Goal: Task Accomplishment & Management: Use online tool/utility

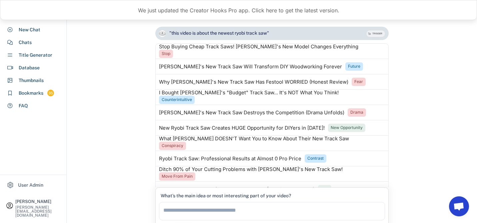
scroll to position [359, 0]
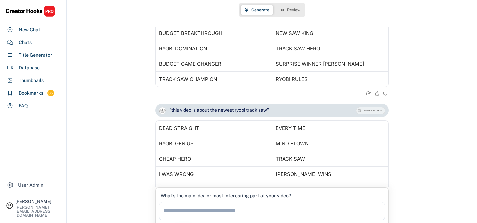
scroll to position [359, 0]
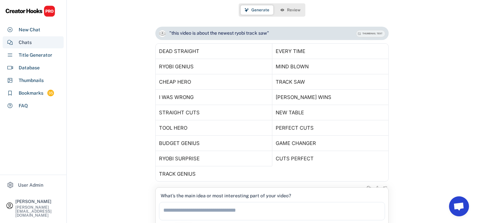
click at [37, 43] on div "Chats" at bounding box center [33, 42] width 61 height 12
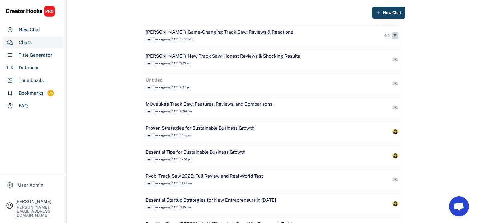
click at [186, 35] on div "[PERSON_NAME]'s Game-Changing Track Saw: Reviews & Reactions" at bounding box center [219, 32] width 147 height 7
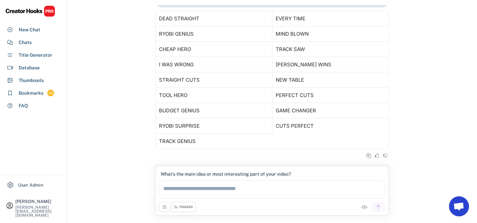
scroll to position [33, 0]
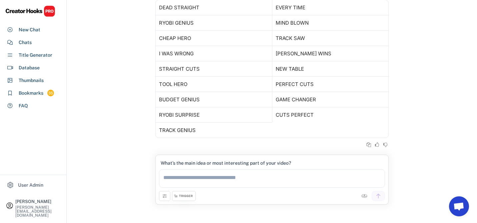
click at [193, 177] on textarea at bounding box center [272, 178] width 226 height 18
click at [165, 198] on icon at bounding box center [164, 195] width 5 height 5
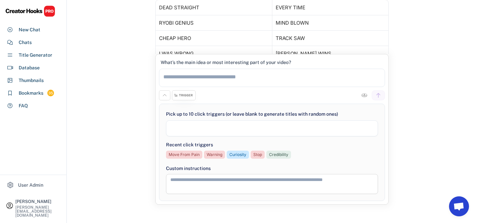
select select
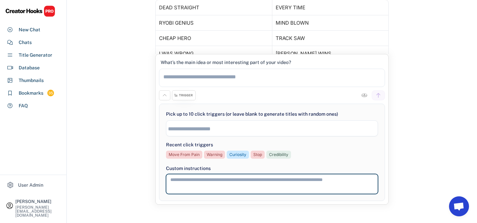
click at [182, 180] on textarea at bounding box center [272, 184] width 212 height 20
type textarea "**********"
click at [145, 99] on div "New Chat Ryobi's Game-Changing Track Saw: Reviews & Reactions Last message on A…" at bounding box center [272, 95] width 410 height 256
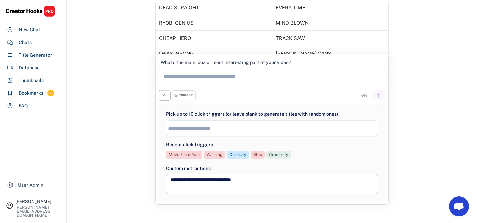
click at [164, 96] on icon at bounding box center [164, 95] width 5 height 5
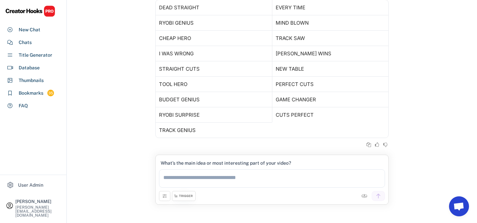
click at [165, 196] on icon at bounding box center [164, 195] width 5 height 5
select select
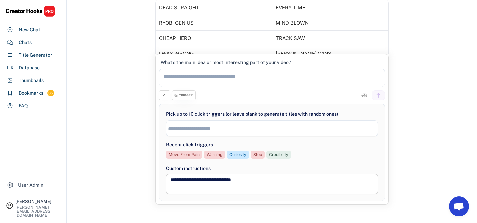
click at [238, 180] on textarea "**********" at bounding box center [272, 184] width 212 height 20
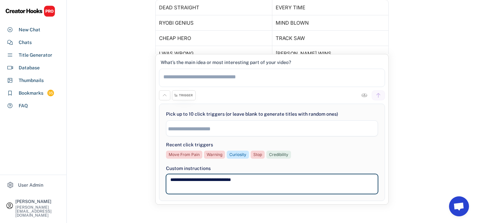
click at [238, 180] on textarea "**********" at bounding box center [272, 184] width 212 height 20
drag, startPoint x: 244, startPoint y: 179, endPoint x: 228, endPoint y: 179, distance: 16.3
click at [228, 179] on textarea "**********" at bounding box center [272, 184] width 212 height 20
type textarea "**********"
click at [164, 98] on button at bounding box center [164, 95] width 11 height 10
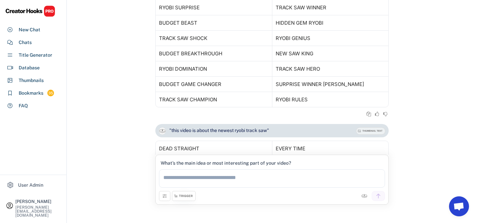
scroll to position [228, 0]
drag, startPoint x: 269, startPoint y: 130, endPoint x: 170, endPoint y: 131, distance: 98.3
click at [170, 131] on div ""this video is about the newest ryobi track saw"" at bounding box center [219, 131] width 100 height 7
copy div "this video is about the newest ryobi track saw"
click at [171, 184] on textarea at bounding box center [272, 178] width 226 height 18
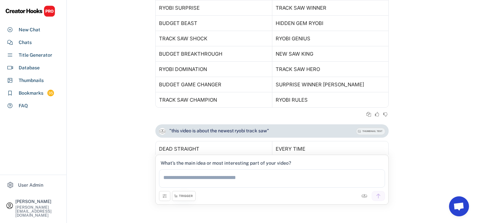
paste textarea "**********"
type textarea "**********"
click at [256, 197] on div at bounding box center [290, 196] width 189 height 10
click at [381, 193] on div at bounding box center [378, 196] width 13 height 10
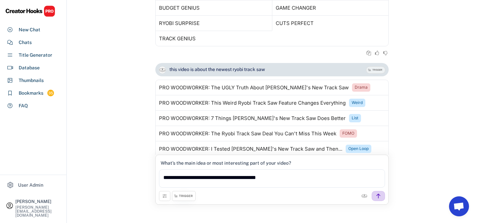
scroll to position [464, 0]
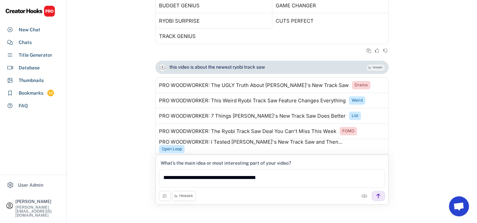
click at [178, 195] on div "TRIGGER" at bounding box center [184, 196] width 24 height 10
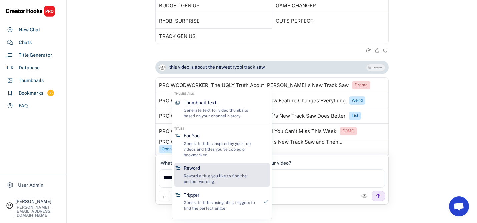
click at [199, 166] on div "Reword" at bounding box center [192, 168] width 16 height 7
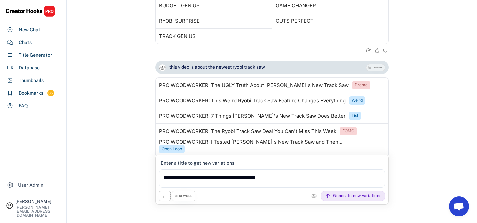
click at [159, 199] on button at bounding box center [164, 196] width 11 height 10
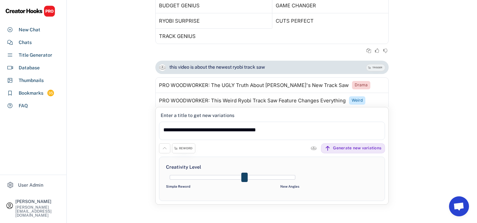
click at [166, 149] on icon at bounding box center [164, 148] width 5 height 5
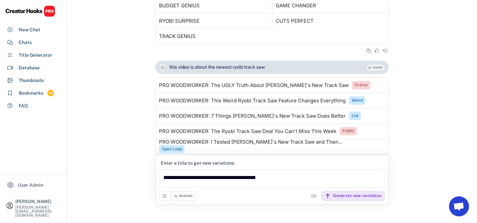
click at [182, 197] on div "REWORD" at bounding box center [185, 196] width 13 height 4
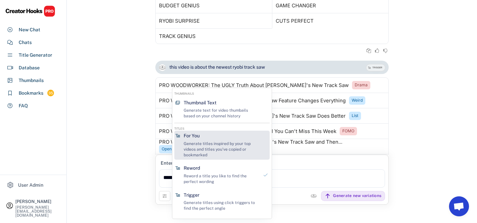
click at [204, 148] on div "Generate titles inspired by your top videos and titles you've copied or bookmar…" at bounding box center [221, 149] width 75 height 17
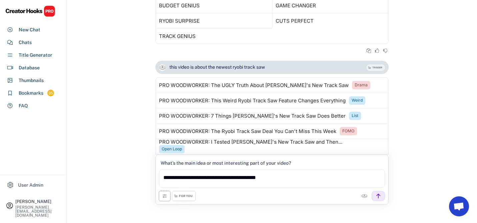
click at [167, 195] on use at bounding box center [164, 195] width 5 height 5
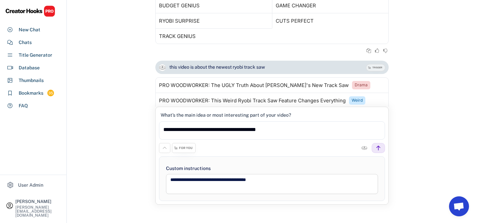
click at [164, 152] on button at bounding box center [164, 148] width 11 height 10
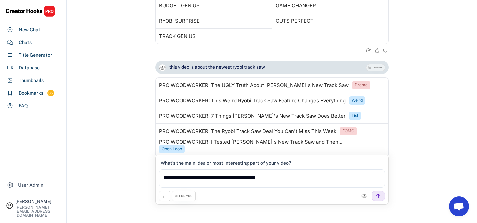
click at [185, 195] on div "FOR YOU" at bounding box center [186, 196] width 14 height 4
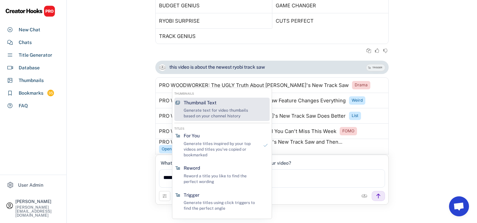
click at [200, 111] on div "Generate text for video thumbails based on your channel history" at bounding box center [221, 113] width 75 height 11
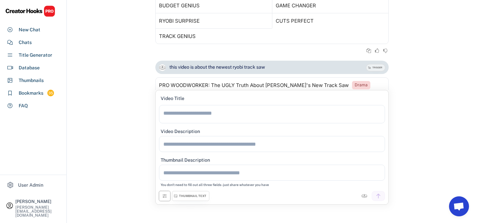
click at [163, 194] on icon at bounding box center [164, 195] width 5 height 5
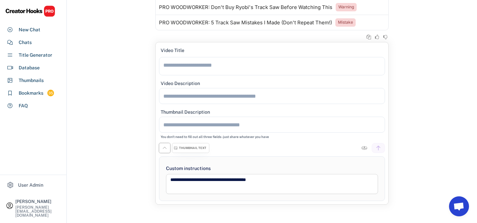
scroll to position [669, 0]
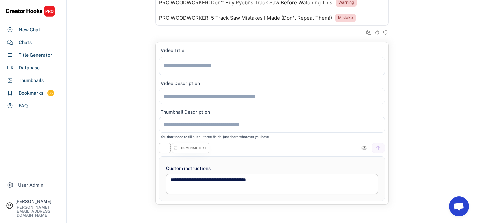
click at [141, 88] on div "New Chat Ryobi's Game-Changing Track Saw: Reviews & Reactions Last message on A…" at bounding box center [272, 95] width 410 height 256
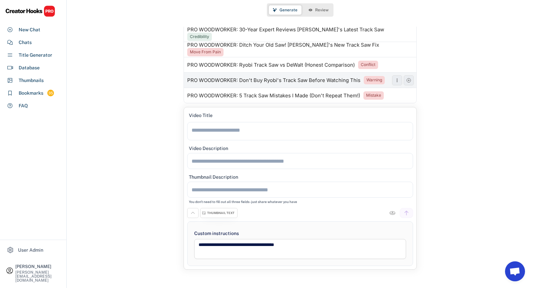
scroll to position [624, 0]
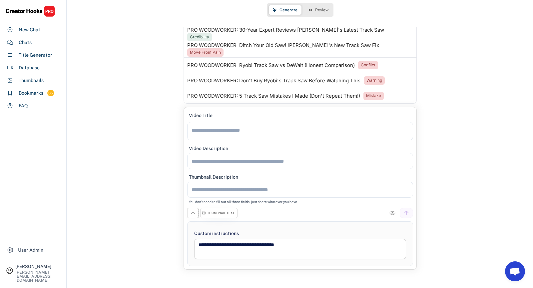
click at [191, 216] on icon at bounding box center [192, 212] width 5 height 5
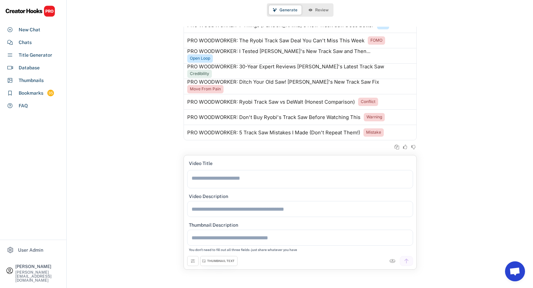
click at [191, 223] on use at bounding box center [192, 260] width 5 height 5
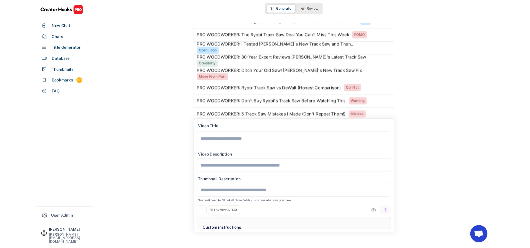
scroll to position [624, 0]
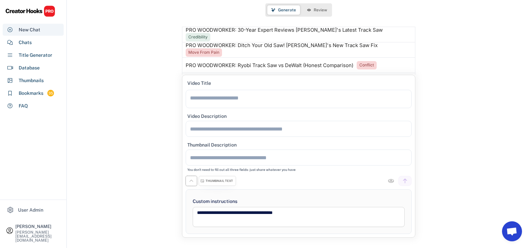
click at [35, 26] on div "New Chat" at bounding box center [30, 29] width 22 height 7
select select "**********"
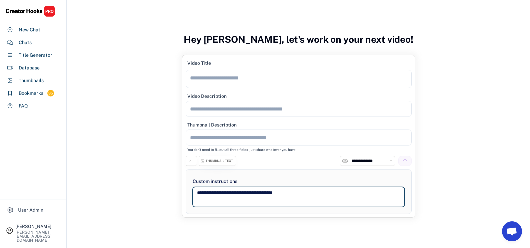
click at [222, 193] on textarea "**********" at bounding box center [299, 197] width 212 height 20
click at [206, 163] on div "THUMBNAIL TEXT" at bounding box center [219, 161] width 27 height 4
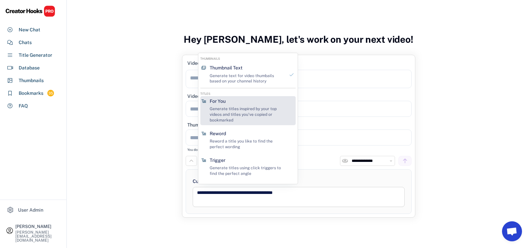
click at [225, 103] on div "For You" at bounding box center [218, 101] width 16 height 7
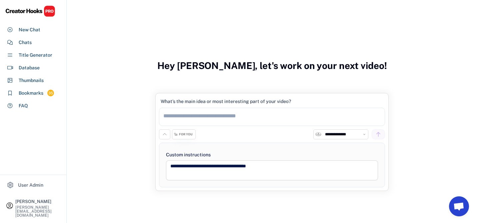
click at [196, 117] on textarea at bounding box center [272, 117] width 226 height 18
click at [165, 133] on icon at bounding box center [164, 134] width 5 height 5
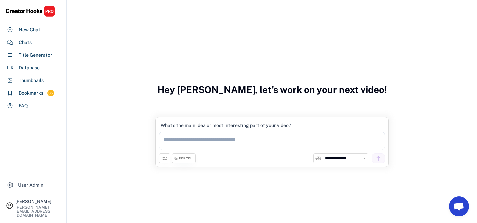
click at [194, 141] on textarea at bounding box center [272, 141] width 226 height 18
type textarea "**********"
click at [350, 158] on select "**********" at bounding box center [344, 158] width 43 height 7
select select "**********"
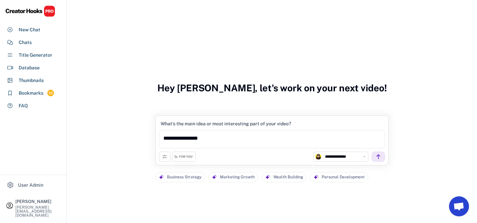
click at [200, 138] on textarea "**********" at bounding box center [272, 139] width 226 height 18
click at [218, 141] on textarea "**********" at bounding box center [272, 139] width 226 height 18
click at [183, 156] on div "FOR YOU" at bounding box center [186, 157] width 14 height 4
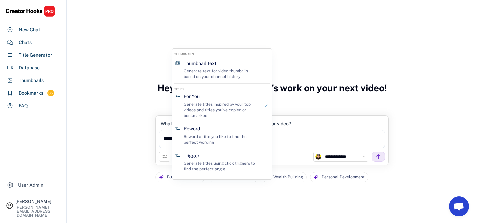
click at [161, 156] on button at bounding box center [164, 157] width 11 height 10
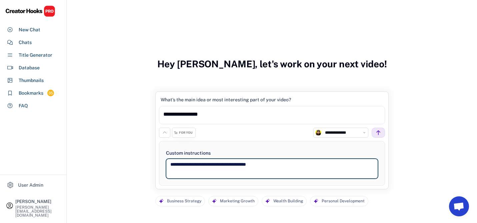
drag, startPoint x: 272, startPoint y: 165, endPoint x: 228, endPoint y: 165, distance: 43.7
click at [228, 165] on textarea "**********" at bounding box center [272, 169] width 212 height 20
type textarea "**********"
click at [164, 134] on icon at bounding box center [164, 132] width 5 height 5
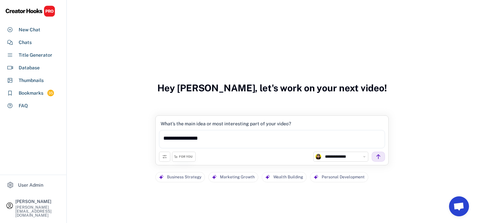
drag, startPoint x: 237, startPoint y: 139, endPoint x: 134, endPoint y: 138, distance: 103.0
click at [134, 138] on div "New Chat Ryobi's Game-Changing Track Saw: Reviews & Reactions Last message on A…" at bounding box center [272, 128] width 410 height 256
type textarea "**********"
click at [377, 156] on icon at bounding box center [378, 157] width 6 height 6
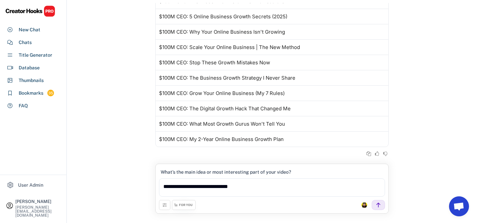
scroll to position [24, 0]
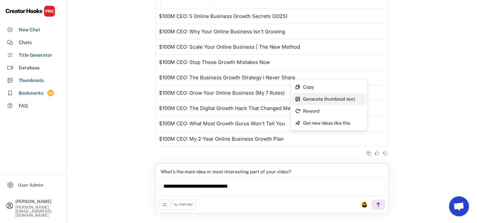
click at [323, 102] on div "Generate thumbnail text" at bounding box center [328, 99] width 73 height 12
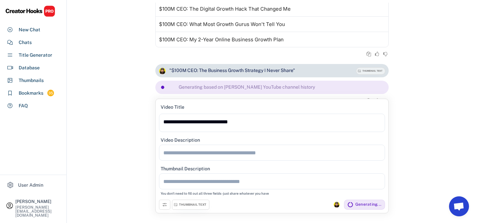
scroll to position [137, 0]
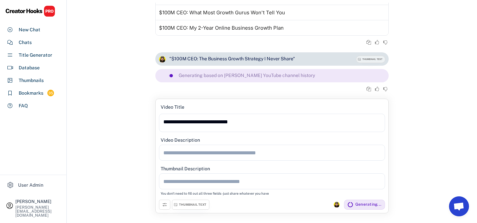
click at [164, 203] on icon at bounding box center [164, 204] width 5 height 5
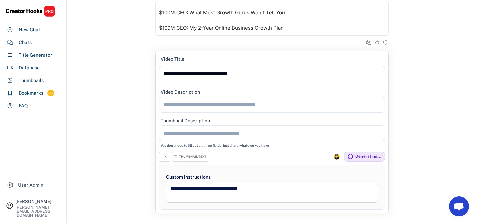
scroll to position [0, 0]
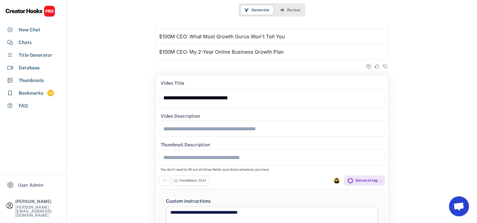
click at [163, 180] on icon at bounding box center [164, 180] width 5 height 5
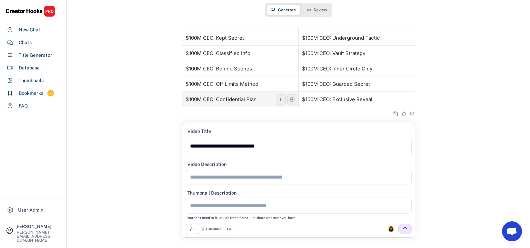
scroll to position [8, 0]
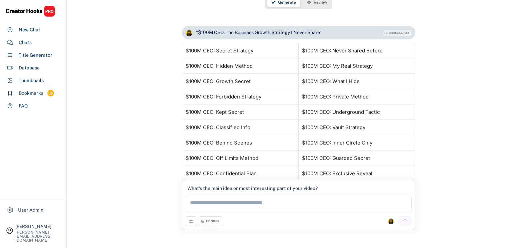
scroll to position [187, 0]
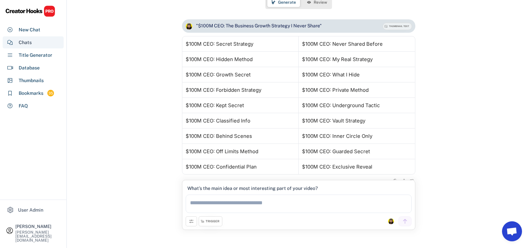
click at [34, 37] on div "Chats" at bounding box center [33, 42] width 61 height 12
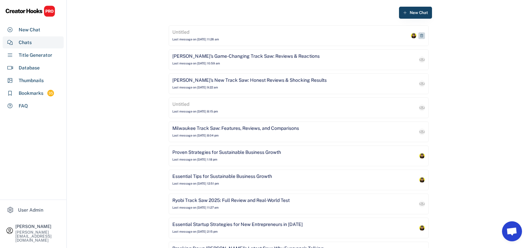
click at [209, 35] on div "Untitled Last message on Aug 11, 2025 at 11:26 am" at bounding box center [290, 35] width 237 height 13
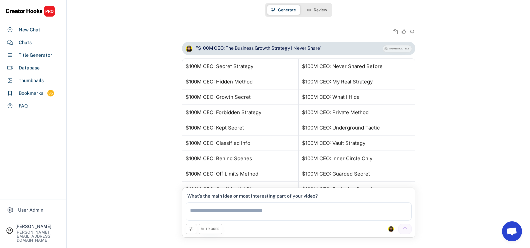
scroll to position [187, 0]
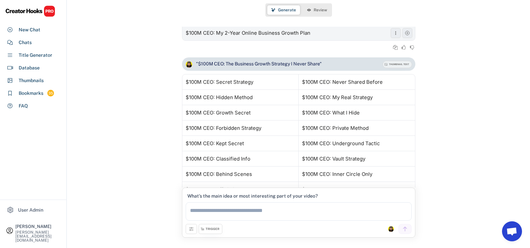
scroll to position [187, 0]
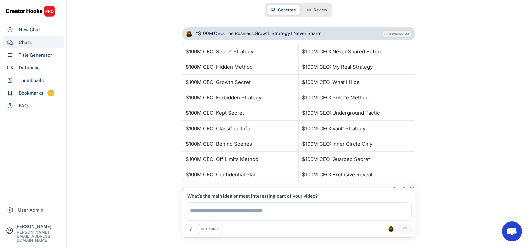
click at [28, 39] on div "Chats" at bounding box center [25, 42] width 13 height 7
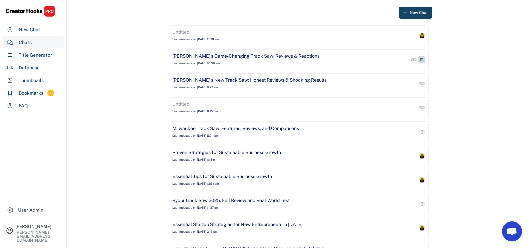
click at [198, 58] on div "[PERSON_NAME]'s Game-Changing Track Saw: Reviews & Reactions" at bounding box center [245, 56] width 147 height 7
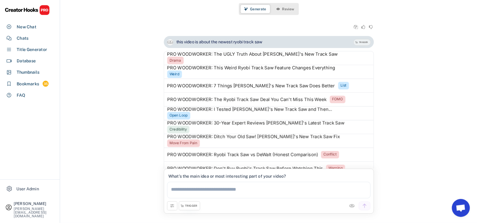
scroll to position [517, 0]
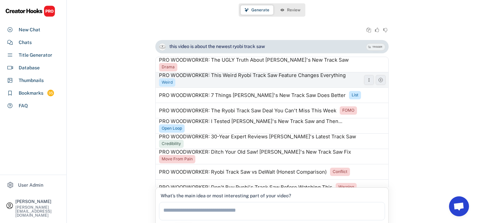
click at [166, 81] on div "Weird" at bounding box center [167, 83] width 11 height 6
type textarea "**********"
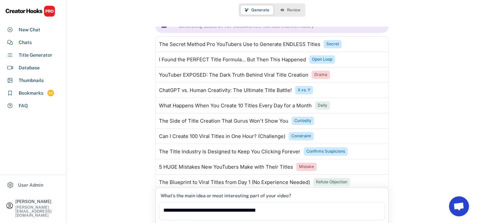
scroll to position [709, 0]
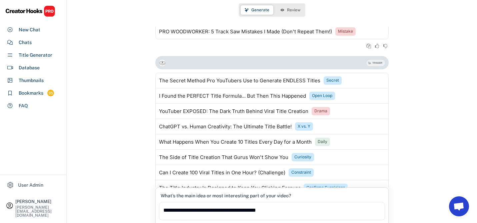
scroll to position [733, 0]
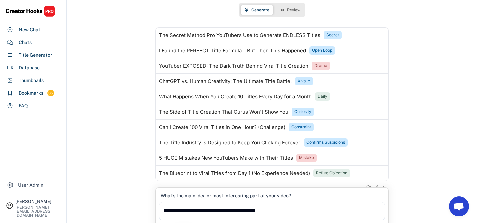
click at [420, 92] on div "TRIGGER Generating based on 731 Woodworks's YouTube channel history The Secret …" at bounding box center [272, 104] width 410 height 187
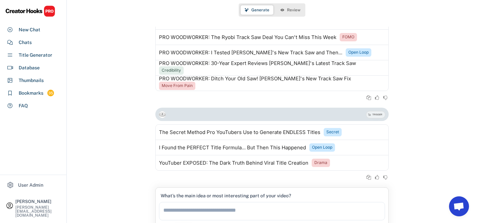
scroll to position [671, 0]
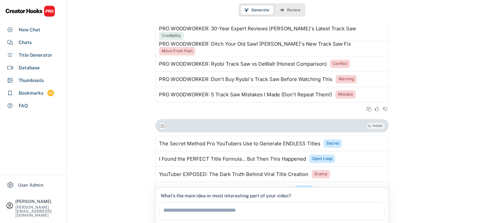
scroll to position [717, 0]
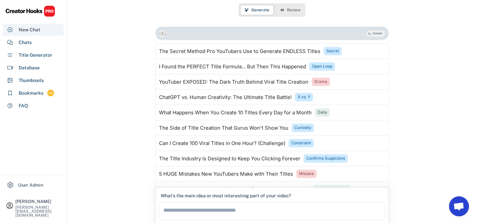
click at [48, 35] on div "New Chat" at bounding box center [33, 30] width 61 height 12
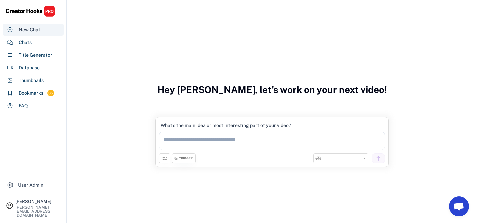
select select "**********"
click at [207, 140] on textarea at bounding box center [272, 141] width 226 height 18
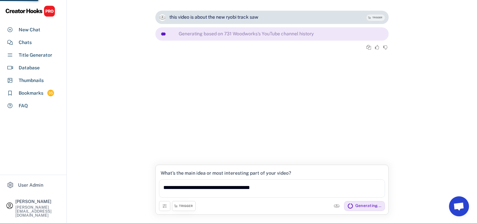
scroll to position [27, 0]
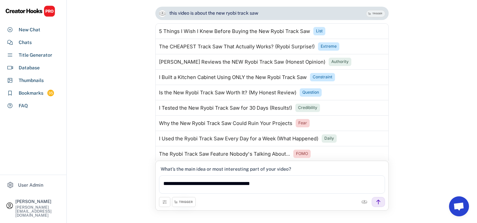
type textarea "**********"
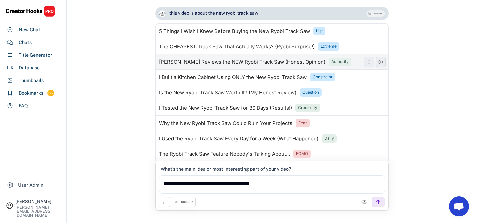
click at [331, 61] on div "Authority" at bounding box center [339, 62] width 17 height 6
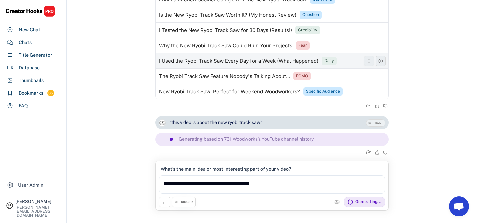
scroll to position [73, 0]
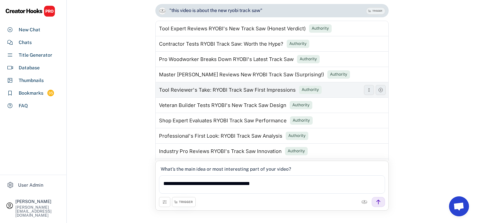
scroll to position [213, 0]
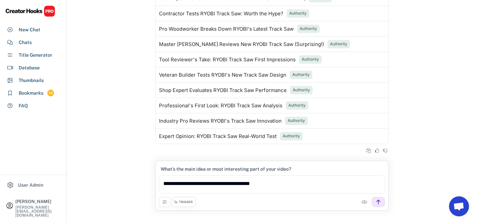
click at [181, 206] on div "TRIGGER" at bounding box center [184, 202] width 24 height 10
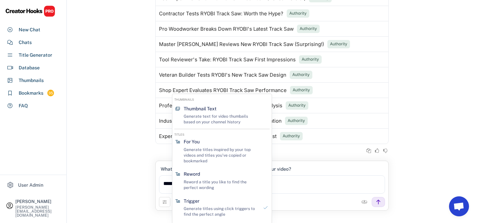
click at [164, 202] on icon at bounding box center [164, 201] width 5 height 5
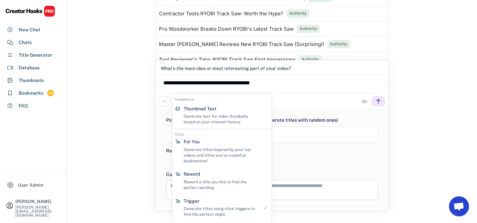
select select "**********"
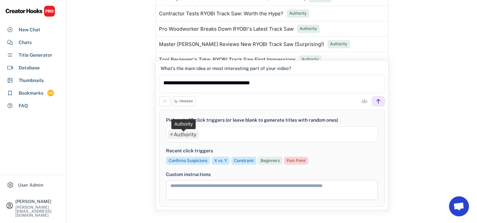
click at [171, 134] on span "×" at bounding box center [171, 134] width 3 height 5
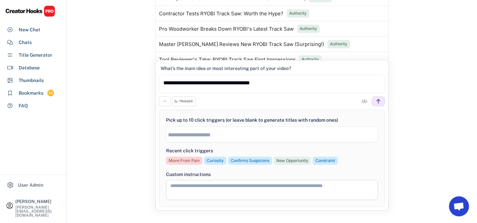
click at [166, 98] on button at bounding box center [164, 101] width 11 height 10
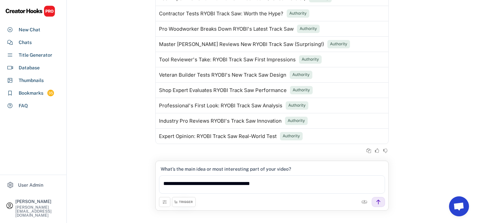
click at [381, 206] on div at bounding box center [378, 202] width 13 height 10
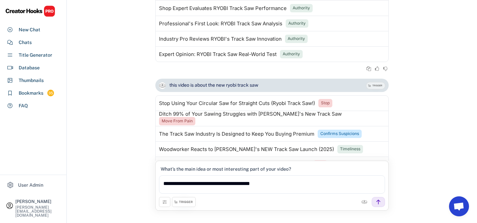
scroll to position [388, 0]
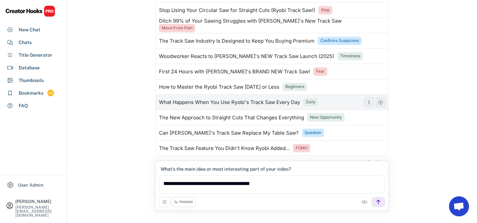
click at [311, 102] on div "Daily" at bounding box center [311, 102] width 10 height 6
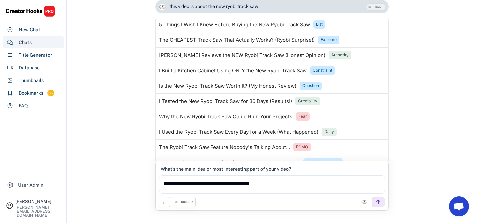
click at [27, 44] on div "Chats" at bounding box center [25, 42] width 13 height 7
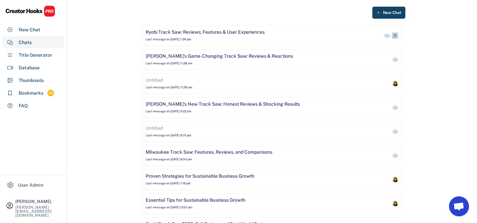
click at [396, 36] on use at bounding box center [395, 36] width 4 height 4
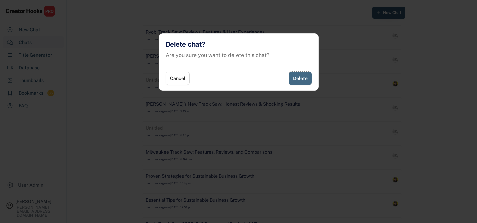
click at [303, 84] on button "Delete" at bounding box center [300, 78] width 23 height 13
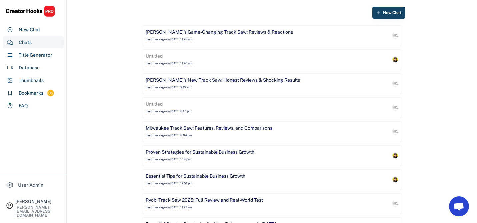
click at [114, 71] on div "New Chat Ryobi's Game-Changing Track Saw: Reviews & Reactions Last message on A…" at bounding box center [272, 128] width 410 height 256
click at [29, 34] on div "New Chat" at bounding box center [33, 30] width 61 height 12
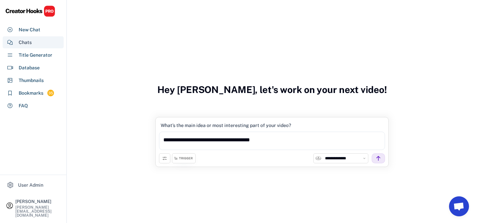
click at [29, 42] on div "Chats" at bounding box center [25, 42] width 13 height 7
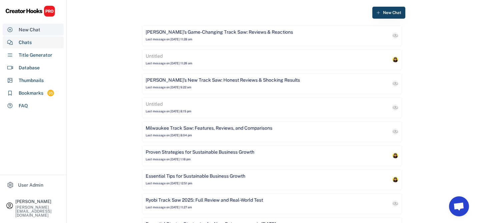
click at [26, 29] on div "New Chat" at bounding box center [30, 29] width 22 height 7
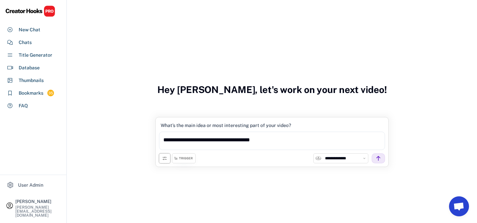
click at [161, 156] on button at bounding box center [164, 158] width 11 height 10
select select "**********"
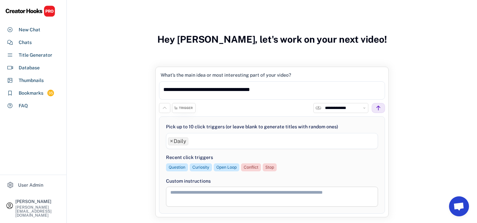
drag, startPoint x: 172, startPoint y: 143, endPoint x: 158, endPoint y: 143, distance: 14.0
click at [158, 143] on div "**********" at bounding box center [271, 142] width 233 height 151
click at [172, 142] on span "×" at bounding box center [171, 141] width 3 height 5
click at [176, 194] on textarea at bounding box center [272, 197] width 212 height 20
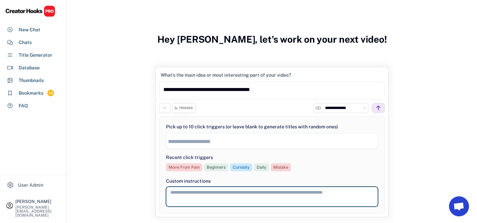
click at [179, 193] on textarea at bounding box center [272, 197] width 212 height 20
click at [214, 166] on div "Beginners" at bounding box center [216, 168] width 19 height 6
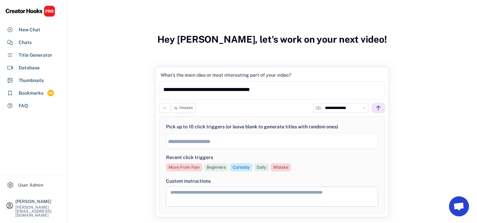
click at [215, 173] on div "Recent click triggers Move From Pain Beginners Curiosity Daily Mistake" at bounding box center [272, 164] width 212 height 24
click at [215, 169] on div "Beginners" at bounding box center [216, 168] width 19 height 6
click at [231, 168] on div "Curiosity" at bounding box center [241, 167] width 22 height 8
click at [244, 166] on div "Curiosity" at bounding box center [241, 168] width 17 height 6
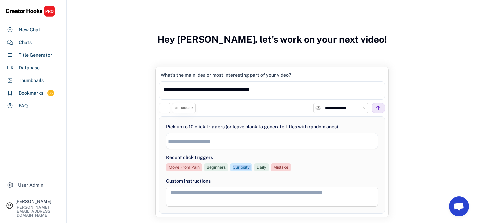
click at [244, 166] on div "Curiosity" at bounding box center [241, 168] width 17 height 6
click at [257, 165] on div "Daily" at bounding box center [262, 168] width 10 height 6
click at [164, 107] on icon at bounding box center [164, 107] width 5 height 5
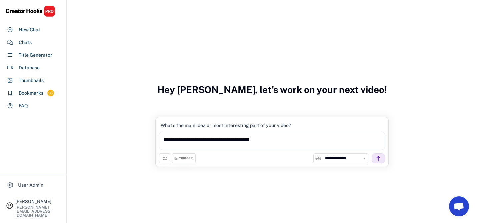
click at [190, 161] on div "TRIGGER" at bounding box center [184, 158] width 24 height 10
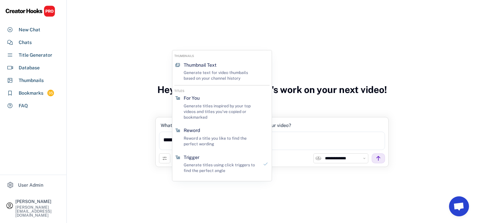
click at [154, 161] on div "New Chat Ryobi's Game-Changing Track Saw: Reviews & Reactions Last message on A…" at bounding box center [272, 128] width 410 height 256
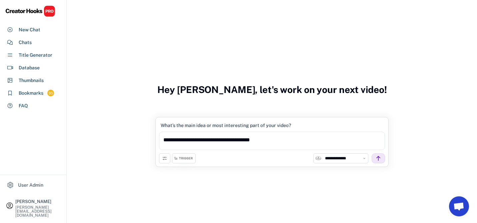
click at [171, 161] on div "TRIGGER" at bounding box center [177, 158] width 37 height 10
click at [161, 160] on button at bounding box center [164, 158] width 11 height 10
select select
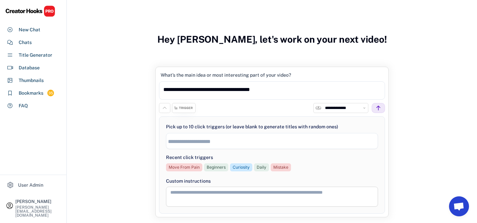
scroll to position [28, 0]
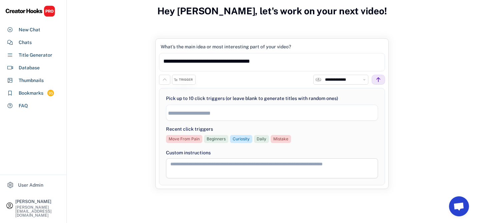
click at [193, 168] on textarea at bounding box center [272, 168] width 212 height 20
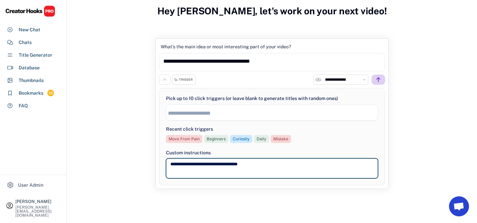
type textarea "**********"
click at [375, 78] on icon at bounding box center [378, 80] width 6 height 6
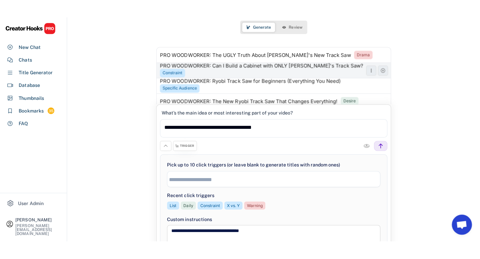
scroll to position [24, 0]
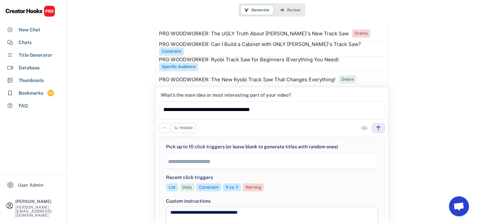
click at [419, 68] on div "this video is about the new ryobi track saw TRIGGER Generating based on 731 Woo…" at bounding box center [272, 99] width 410 height 194
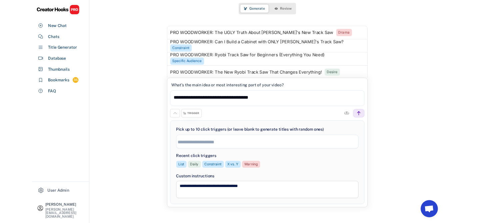
scroll to position [21, 0]
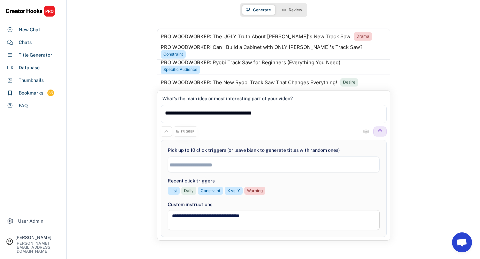
click at [180, 135] on div "TRIGGER" at bounding box center [186, 132] width 24 height 10
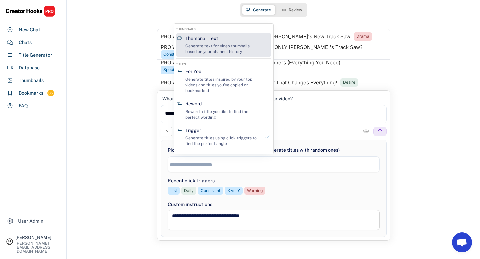
click at [195, 41] on div "Thumbnail Text" at bounding box center [201, 38] width 33 height 7
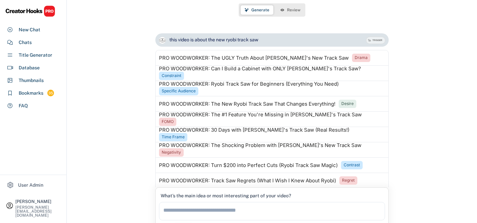
scroll to position [27, 0]
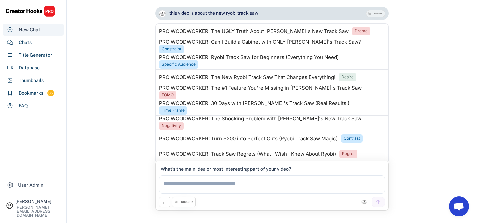
click at [29, 28] on div "New Chat" at bounding box center [30, 29] width 22 height 7
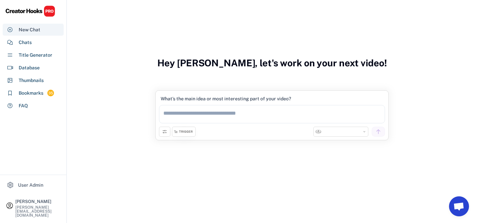
select select "**********"
click at [193, 130] on div "TRIGGER" at bounding box center [184, 132] width 24 height 10
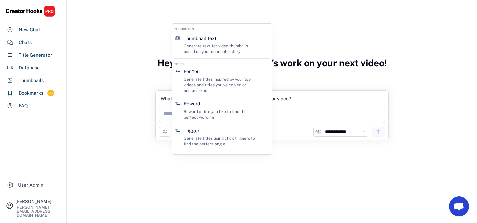
click at [147, 139] on div "**********" at bounding box center [272, 101] width 410 height 256
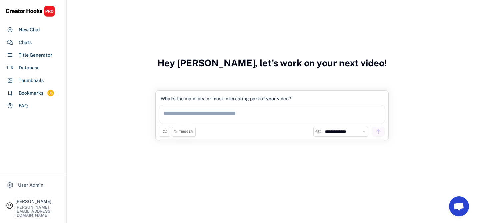
click at [167, 133] on icon at bounding box center [164, 131] width 5 height 5
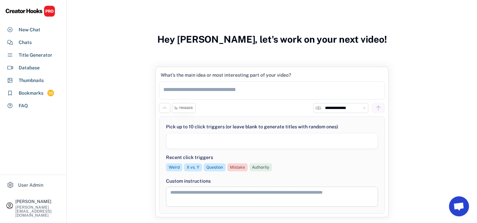
select select
click at [170, 169] on div "Weird" at bounding box center [174, 168] width 11 height 6
click at [193, 168] on div "X vs. Y" at bounding box center [193, 168] width 13 height 6
click at [216, 165] on div "Question" at bounding box center [214, 168] width 17 height 6
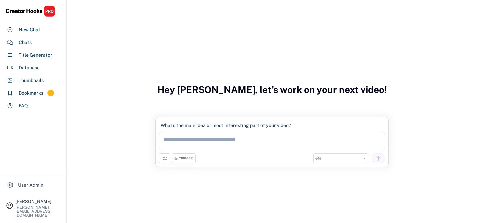
select select "**********"
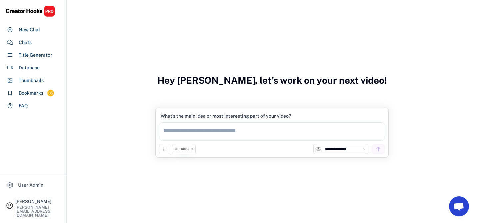
click at [182, 131] on textarea at bounding box center [272, 131] width 226 height 18
click at [163, 151] on icon at bounding box center [164, 148] width 5 height 5
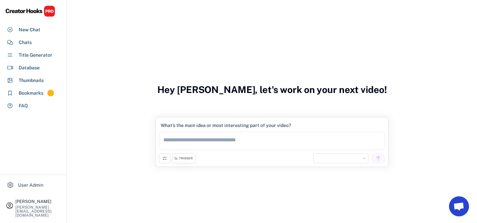
select select "**********"
click at [185, 163] on div "TRIGGER" at bounding box center [184, 158] width 24 height 10
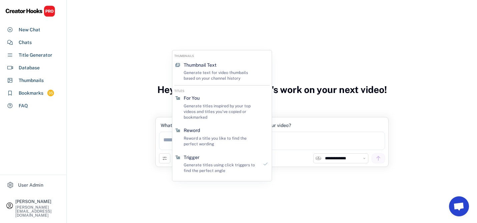
scroll to position [2, 0]
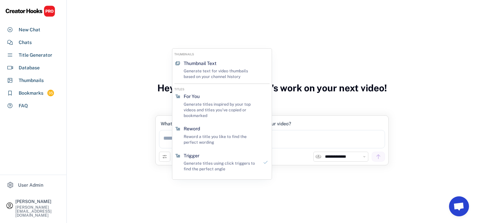
click at [151, 174] on div "**********" at bounding box center [272, 126] width 410 height 256
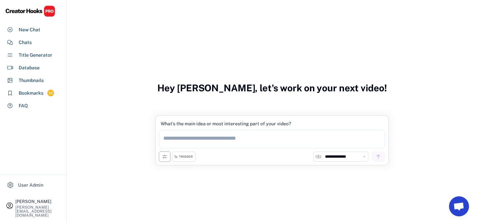
click at [164, 155] on icon at bounding box center [164, 156] width 5 height 5
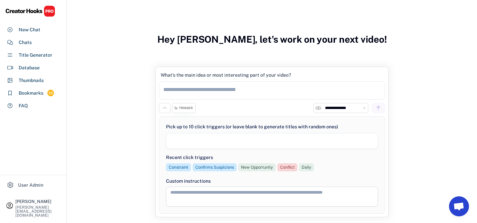
select select
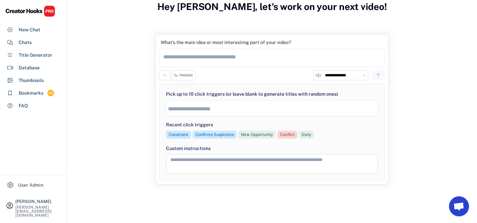
click at [180, 162] on textarea at bounding box center [272, 164] width 212 height 20
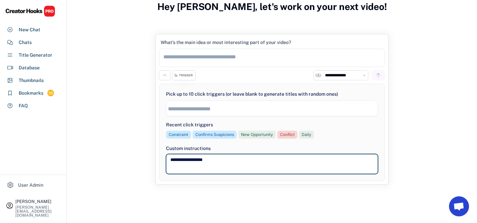
type textarea "**********"
click at [189, 76] on div "TRIGGER" at bounding box center [186, 75] width 14 height 4
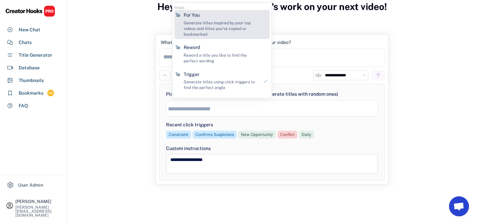
scroll to position [0, 0]
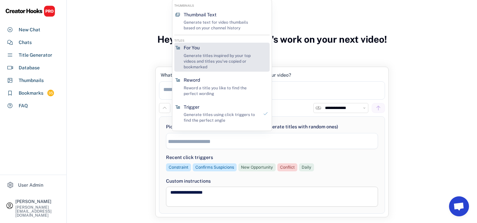
click at [197, 50] on div "For You" at bounding box center [192, 48] width 16 height 7
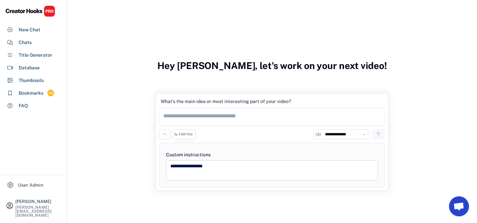
click at [185, 137] on div "FOR YOU" at bounding box center [184, 134] width 24 height 10
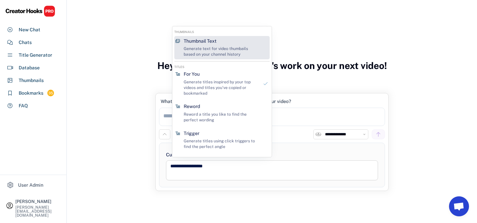
click at [205, 51] on div "Generate text for video thumbails based on your channel history" at bounding box center [221, 51] width 75 height 11
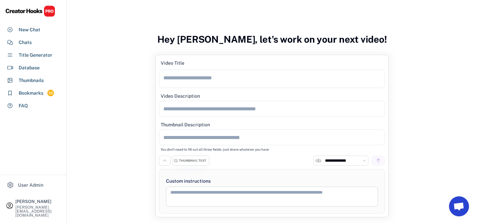
click at [183, 162] on div "THUMBNAIL TEXT" at bounding box center [192, 161] width 27 height 4
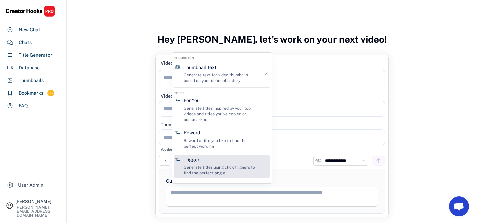
click at [199, 160] on div "Trigger" at bounding box center [192, 160] width 16 height 7
select select
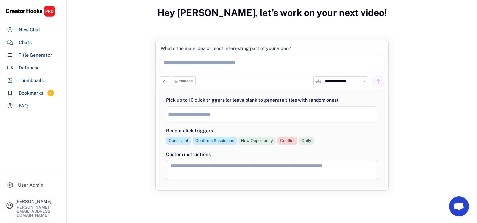
scroll to position [33, 0]
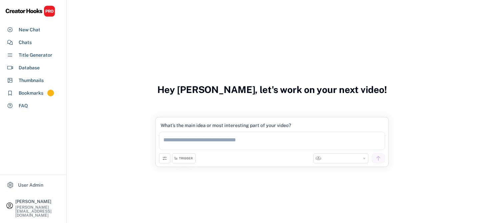
select select "**********"
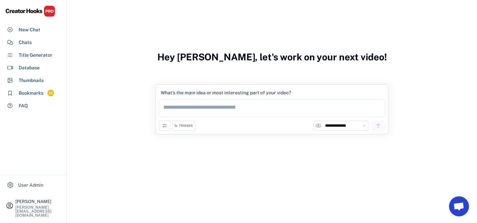
scroll to position [33, 0]
click at [34, 44] on div "Chats" at bounding box center [33, 42] width 61 height 12
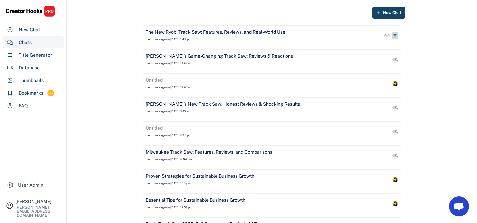
click at [190, 32] on div "The New Ryobi Track Saw: Features, Reviews, and Real-World Use" at bounding box center [216, 32] width 140 height 7
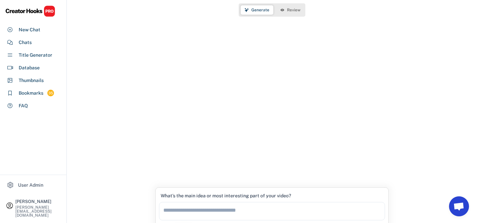
click at [287, 9] on span "Review" at bounding box center [293, 10] width 13 height 4
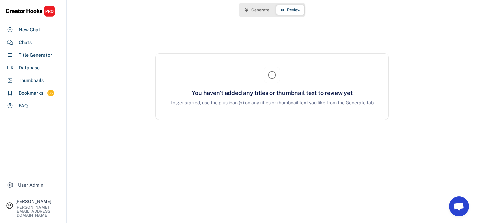
click at [255, 14] on button "Generate" at bounding box center [257, 9] width 33 height 9
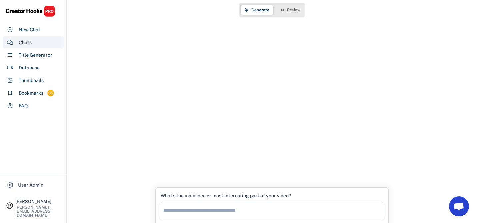
click at [33, 43] on div "Chats" at bounding box center [33, 42] width 61 height 12
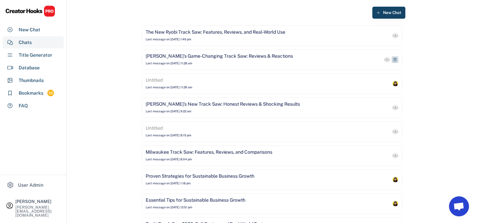
click at [194, 58] on div "Ryobi's Game-Changing Track Saw: Reviews & Reactions" at bounding box center [219, 56] width 147 height 7
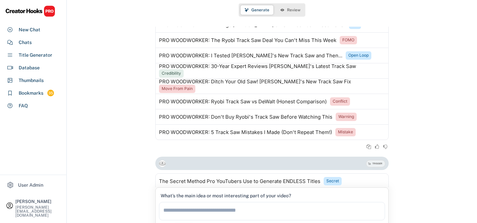
scroll to position [671, 0]
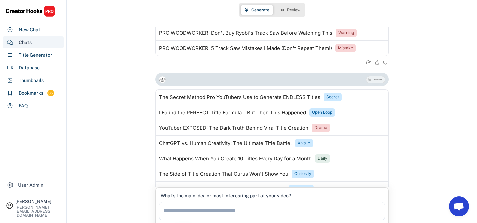
click at [34, 38] on div "Chats" at bounding box center [33, 42] width 61 height 12
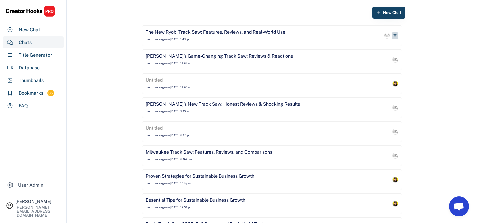
click at [190, 33] on div "The New Ryobi Track Saw: Features, Reviews, and Real-World Use" at bounding box center [216, 32] width 140 height 7
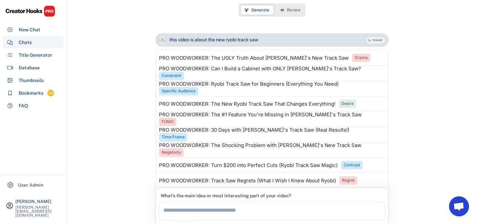
click at [29, 42] on div "Chats" at bounding box center [25, 42] width 13 height 7
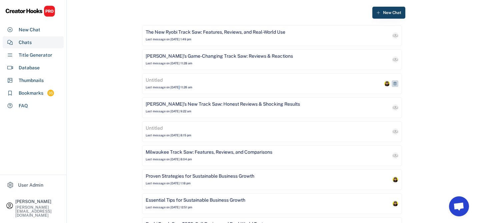
click at [178, 85] on div "Last message on [DATE] 11:26 am" at bounding box center [169, 87] width 47 height 4
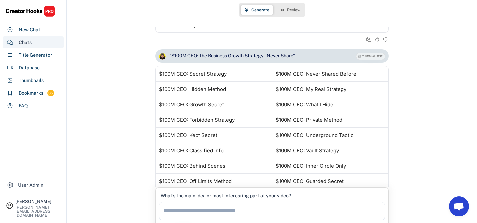
scroll to position [187, 0]
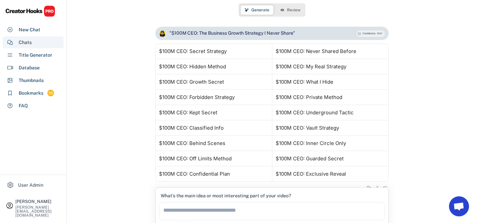
click at [24, 41] on div "Chats" at bounding box center [25, 42] width 13 height 7
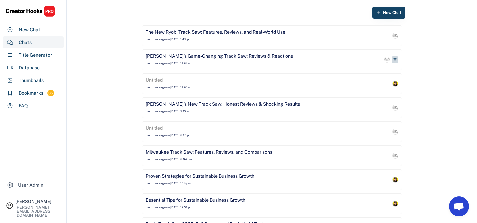
click at [176, 61] on div "Last message on [DATE] 11:28 am" at bounding box center [169, 63] width 47 height 4
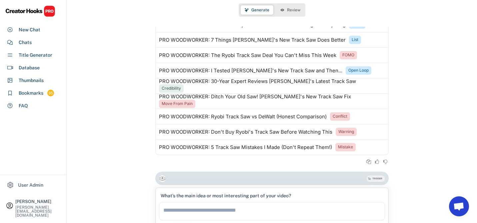
scroll to position [717, 0]
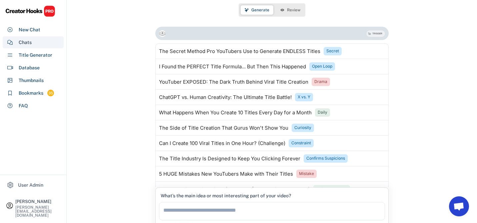
click at [27, 41] on div "Chats" at bounding box center [25, 42] width 13 height 7
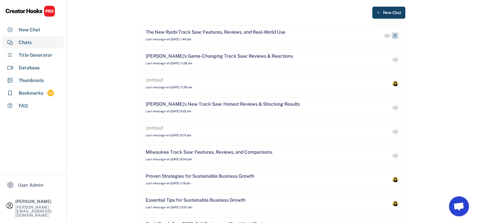
click at [210, 27] on div "The New Ryobi Track Saw: Features, Reviews, and Real-World Use Last message on …" at bounding box center [272, 35] width 260 height 21
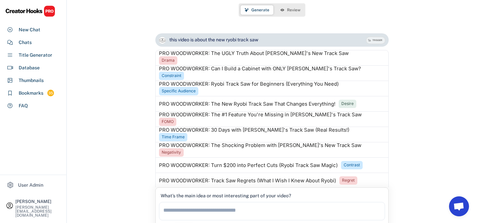
click at [289, 8] on span "Review" at bounding box center [293, 10] width 13 height 4
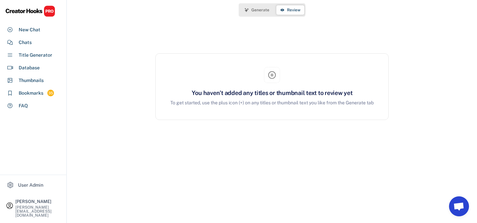
click at [255, 11] on span "Generate" at bounding box center [260, 10] width 18 height 4
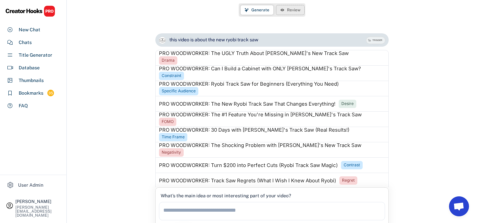
click at [284, 10] on button "Review" at bounding box center [290, 9] width 28 height 9
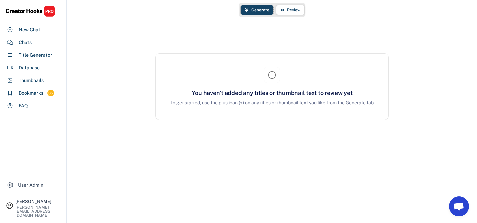
click at [253, 10] on span "Generate" at bounding box center [260, 10] width 18 height 4
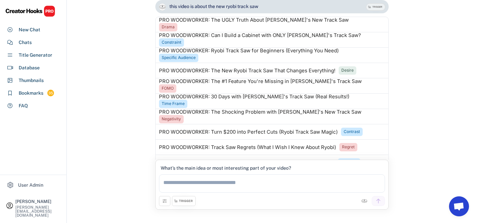
scroll to position [33, 0]
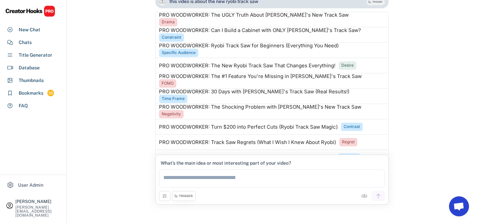
click at [182, 196] on div "TRIGGER" at bounding box center [186, 196] width 14 height 4
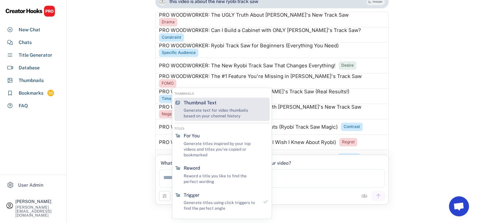
click at [218, 111] on div "Generate text for video thumbails based on your channel history" at bounding box center [221, 113] width 75 height 11
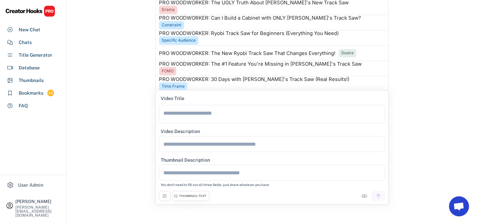
click at [182, 195] on div "THUMBNAIL TEXT" at bounding box center [192, 196] width 27 height 4
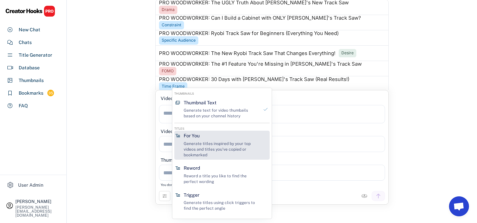
click at [192, 143] on div "Generate titles inspired by your top videos and titles you've copied or bookmar…" at bounding box center [221, 149] width 75 height 17
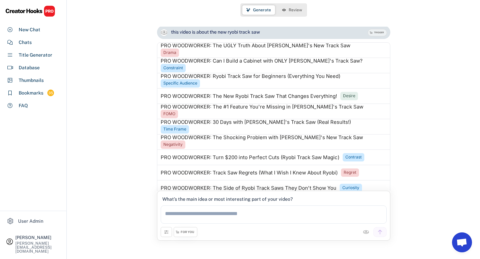
scroll to position [6, 0]
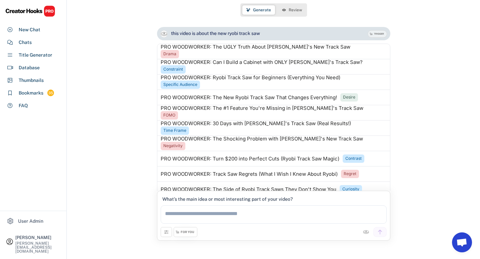
click at [183, 223] on div "FOR YOU" at bounding box center [188, 232] width 14 height 4
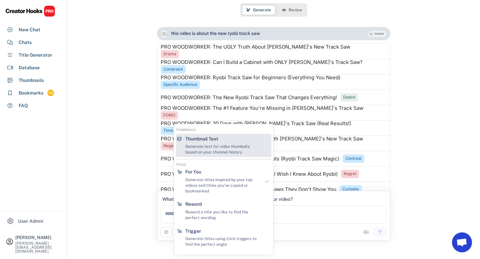
click at [201, 148] on div "Generate text for video thumbails based on your channel history" at bounding box center [222, 149] width 75 height 11
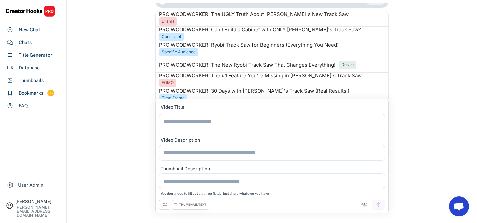
scroll to position [33, 0]
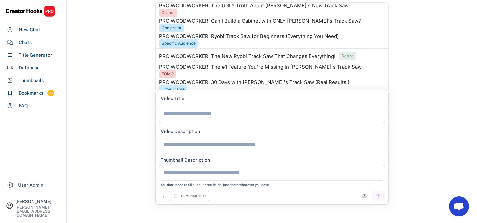
click at [183, 197] on div "THUMBNAIL TEXT" at bounding box center [192, 196] width 27 height 4
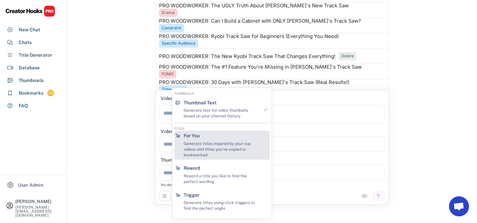
click at [208, 145] on div "Generate titles inspired by your top videos and titles you've copied or bookmar…" at bounding box center [221, 149] width 75 height 17
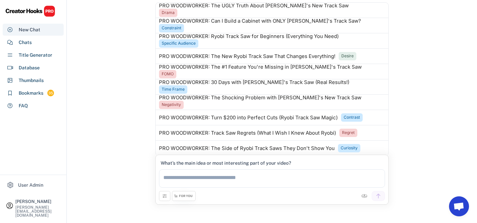
click at [37, 30] on div "New Chat" at bounding box center [30, 29] width 22 height 7
select select "**********"
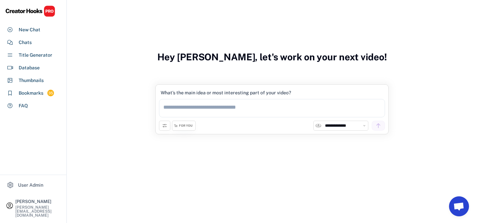
click at [340, 125] on select "**********" at bounding box center [344, 125] width 43 height 7
click at [219, 106] on textarea at bounding box center [272, 108] width 226 height 18
type textarea "**********"
click at [353, 121] on div "**********" at bounding box center [340, 126] width 55 height 10
click at [350, 124] on select "**********" at bounding box center [344, 125] width 43 height 7
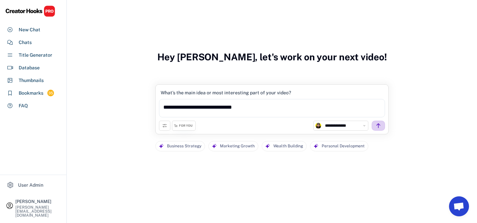
click at [378, 125] on use at bounding box center [378, 126] width 6 height 6
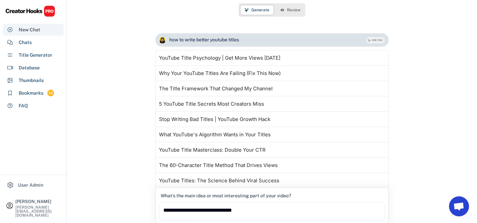
click at [35, 32] on div "New Chat" at bounding box center [30, 29] width 22 height 7
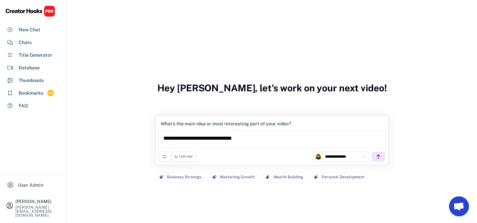
click at [331, 156] on select "**********" at bounding box center [344, 156] width 43 height 7
select select "**********"
click at [377, 157] on icon at bounding box center [378, 157] width 6 height 6
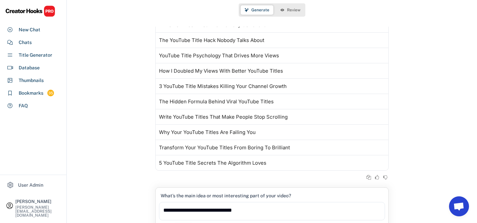
scroll to position [33, 0]
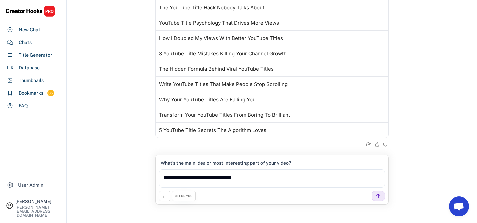
click at [187, 199] on div "FOR YOU" at bounding box center [184, 196] width 24 height 10
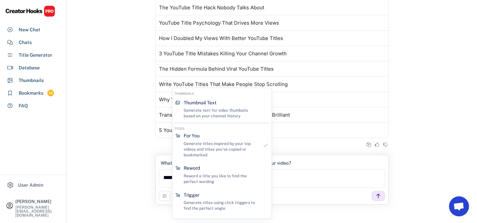
click at [125, 90] on div "how to write better youtube titles FOR YOU Generating based on MrBeast's YouTub…" at bounding box center [272, 58] width 410 height 194
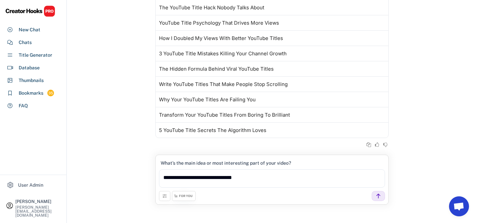
scroll to position [0, 0]
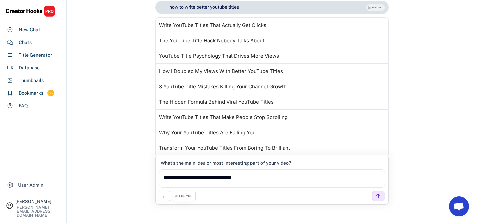
click at [212, 179] on textarea "**********" at bounding box center [272, 178] width 226 height 18
click at [125, 153] on div "how to write better youtube titles FOR YOU Generating based on MrBeast's YouTub…" at bounding box center [272, 91] width 410 height 194
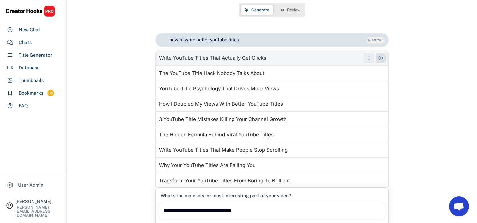
click at [380, 59] on use at bounding box center [380, 57] width 5 height 5
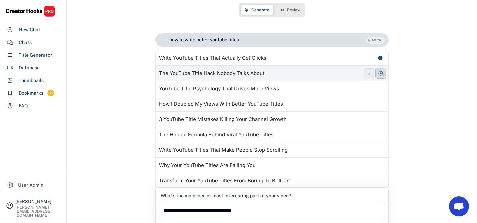
click at [381, 74] on icon at bounding box center [380, 73] width 5 height 5
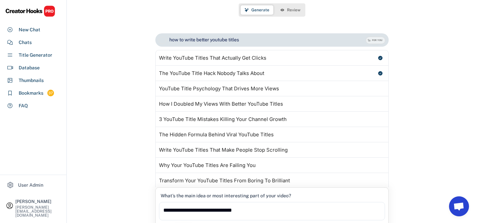
click at [292, 10] on span "Review" at bounding box center [293, 10] width 13 height 4
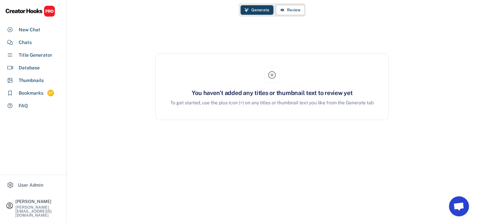
click at [256, 10] on span "Generate" at bounding box center [260, 10] width 18 height 4
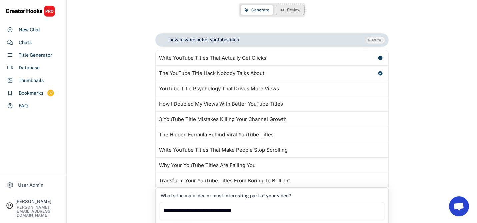
click at [284, 10] on icon at bounding box center [282, 10] width 4 height 4
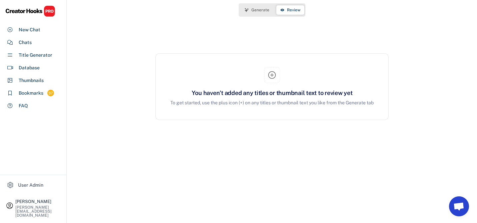
click at [253, 13] on button "Generate" at bounding box center [257, 9] width 33 height 9
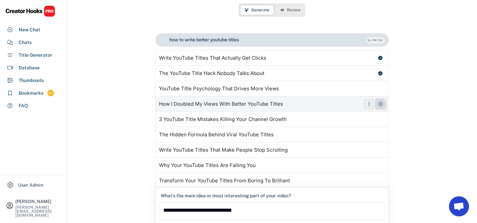
click at [382, 104] on use at bounding box center [380, 103] width 5 height 5
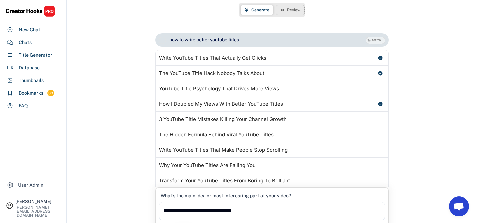
click at [290, 12] on button "Review" at bounding box center [290, 9] width 28 height 9
